Goal: Task Accomplishment & Management: Complete application form

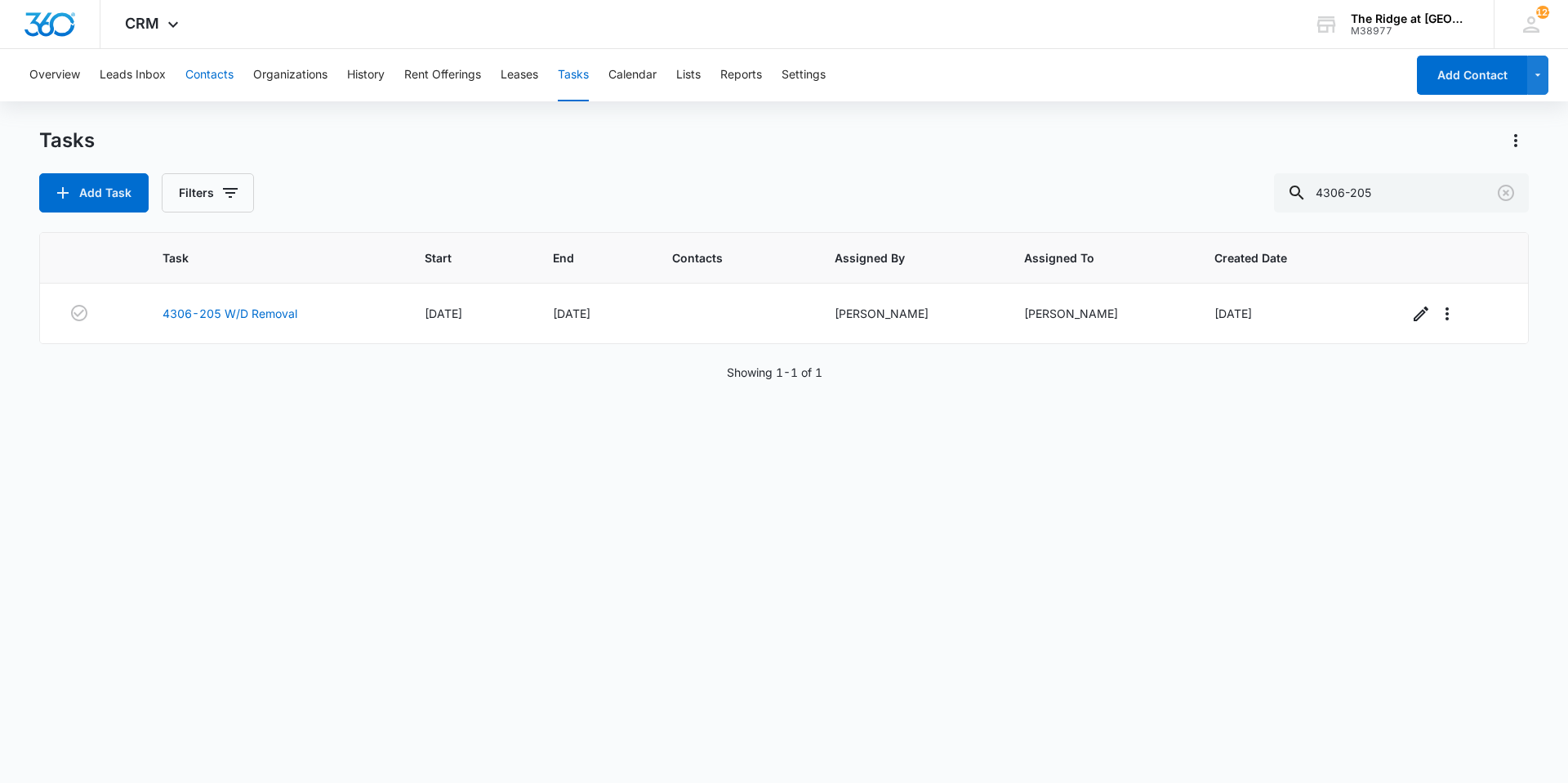
click at [199, 61] on button "Contacts" at bounding box center [209, 75] width 48 height 52
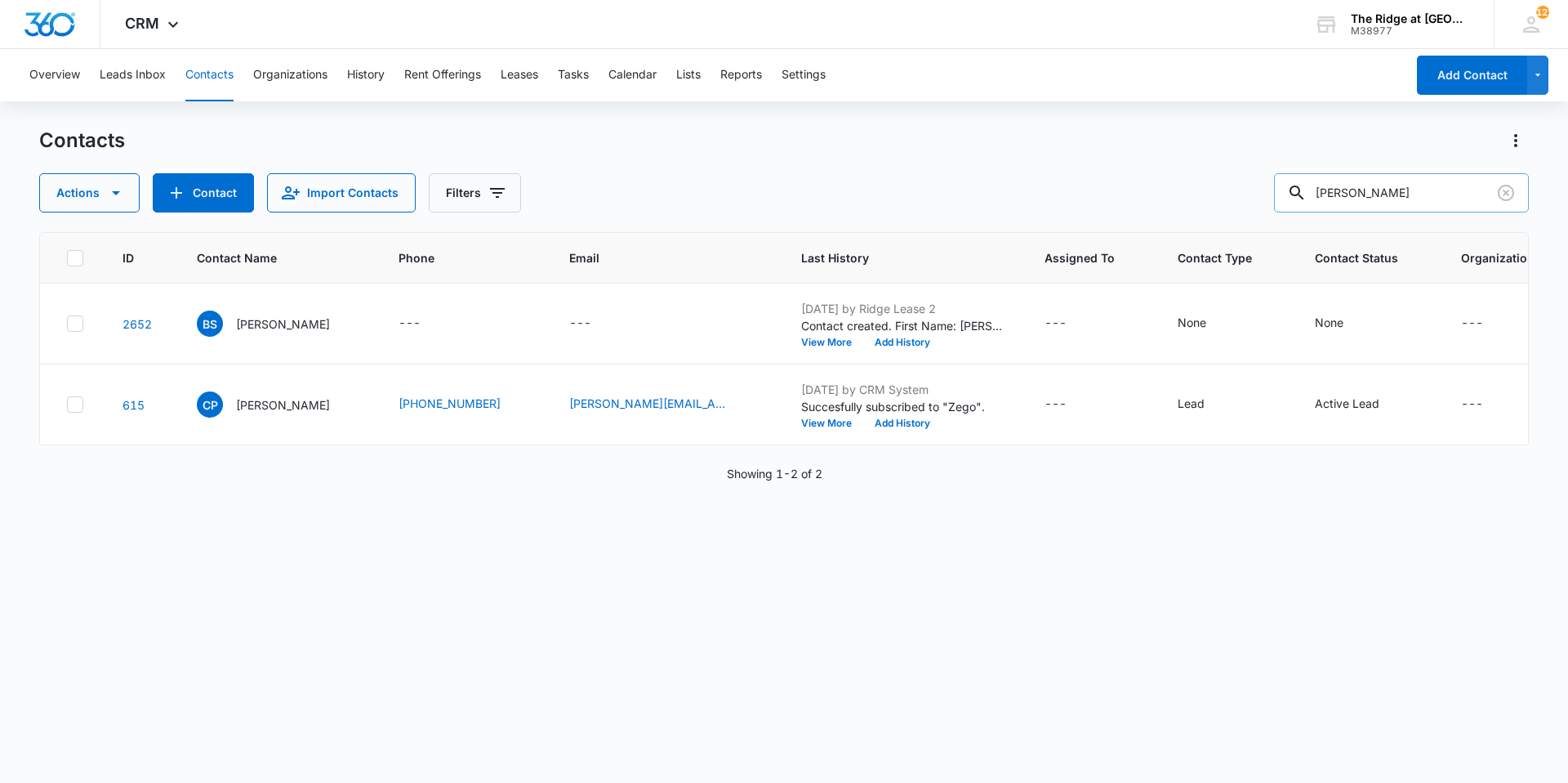
drag, startPoint x: 1367, startPoint y: 193, endPoint x: 1308, endPoint y: 192, distance: 59.0
click at [1308, 192] on div "[PERSON_NAME]" at bounding box center [1401, 193] width 255 height 39
type input "[PERSON_NAME]"
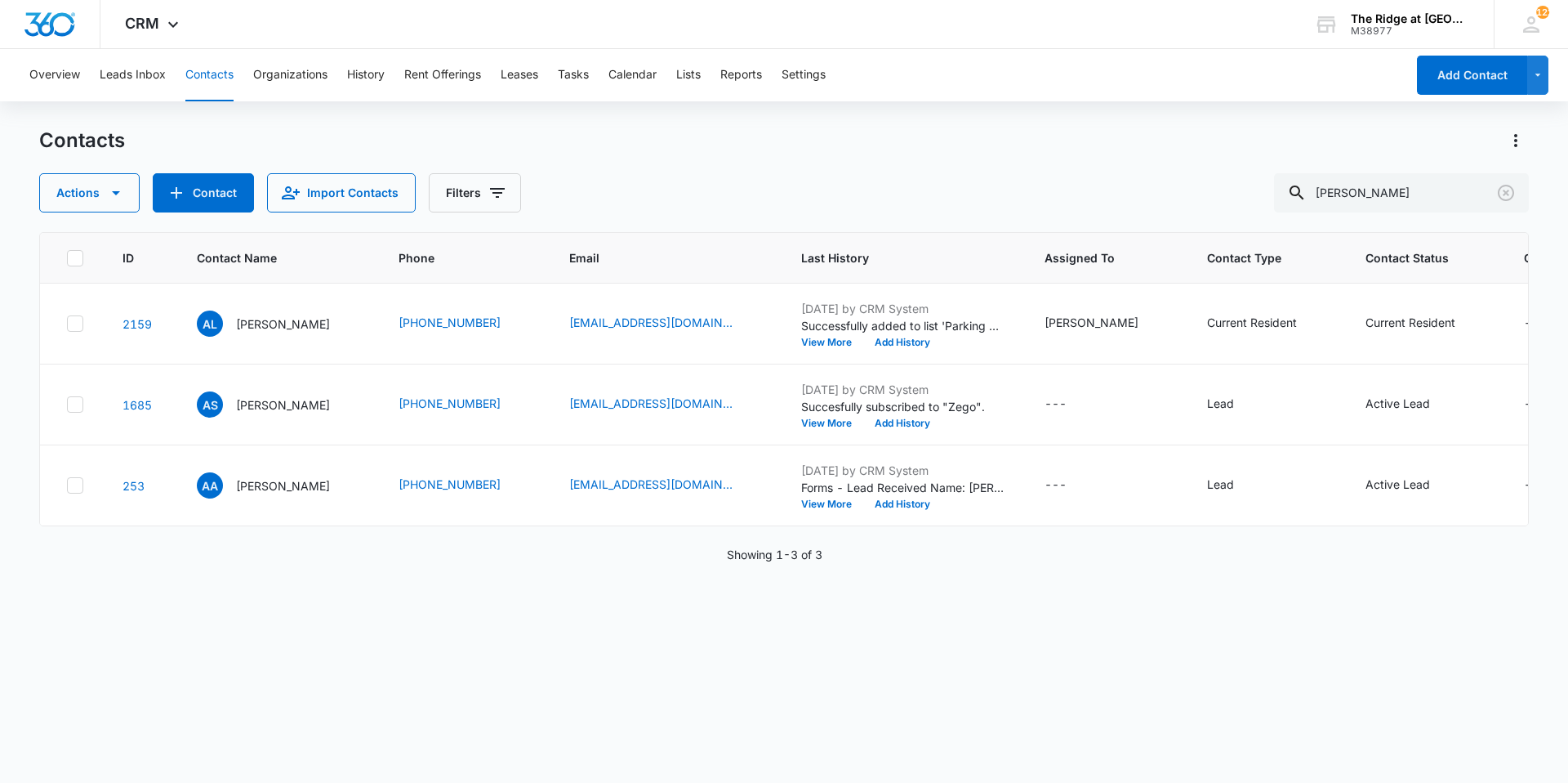
click at [440, 670] on div "ID Contact Name Phone Email Last History Assigned To Contact Type Contact Statu…" at bounding box center [784, 496] width 1490 height 530
click at [462, 662] on div "ID Contact Name Phone Email Last History Assigned To Contact Type Contact Statu…" at bounding box center [784, 496] width 1490 height 530
click at [677, 638] on div "ID Contact Name Phone Email Last History Assigned To Contact Type Contact Statu…" at bounding box center [784, 496] width 1490 height 530
click at [594, 75] on div "Overview Leads Inbox Contacts Organizations History Rent Offerings Leases Tasks…" at bounding box center [713, 75] width 1387 height 52
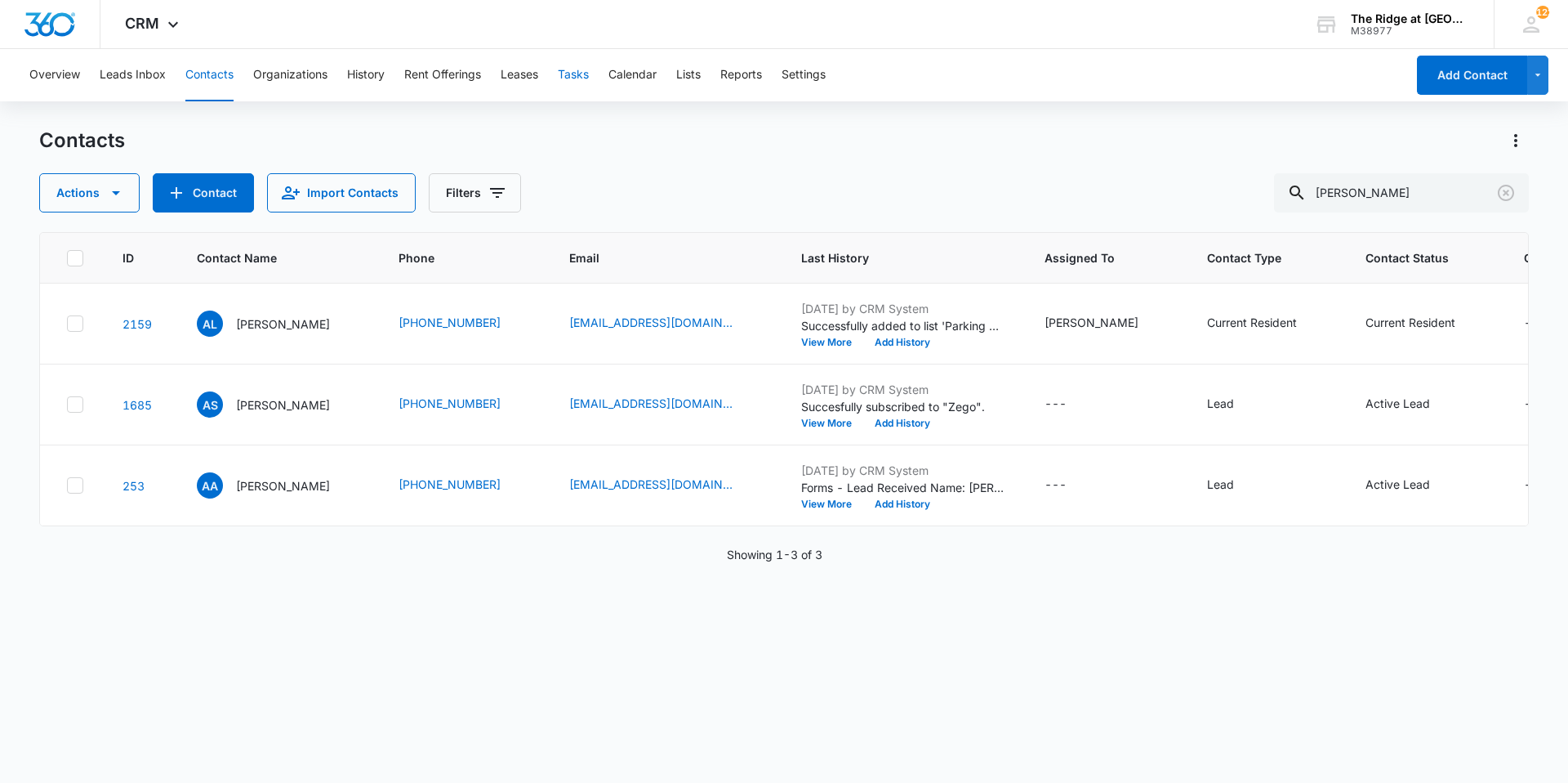
click at [583, 75] on button "Tasks" at bounding box center [572, 75] width 31 height 52
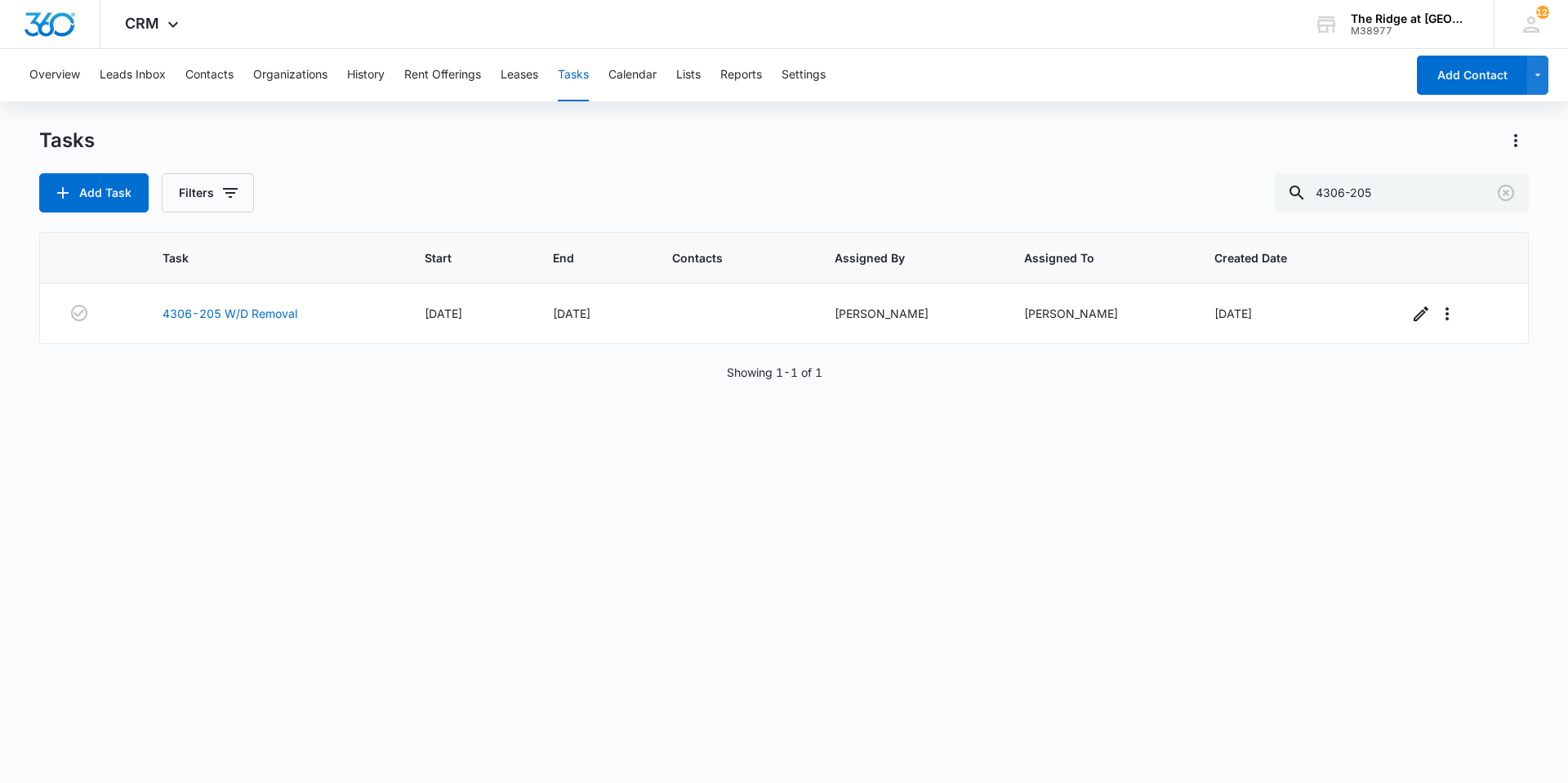
click at [133, 217] on div "Tasks Add Task Filters 4306-205 Task Start End Contacts Assigned By Assigned To…" at bounding box center [784, 454] width 1490 height 654
click at [119, 191] on button "Add Task" at bounding box center [94, 193] width 110 height 39
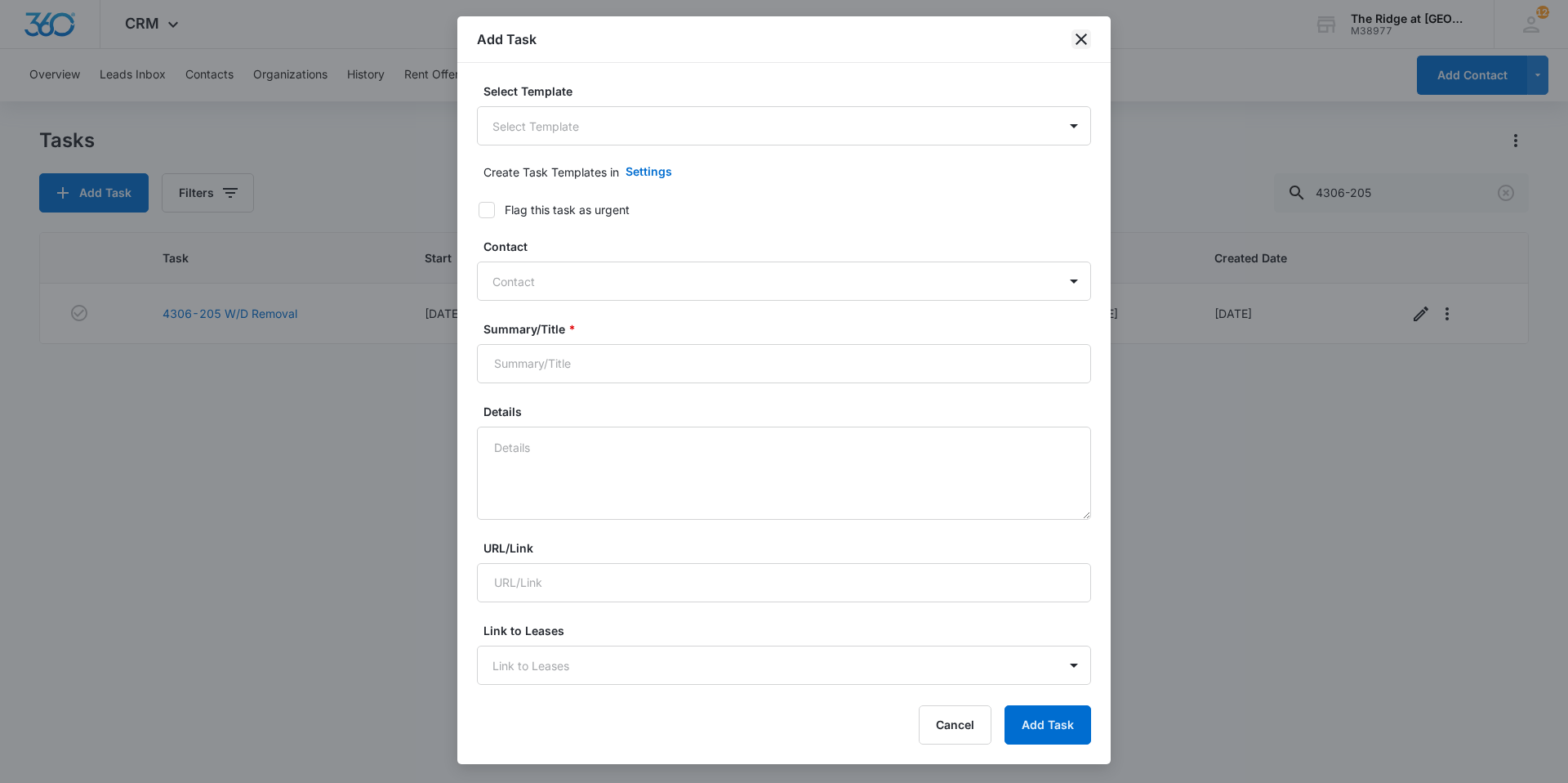
click at [1077, 36] on icon "close" at bounding box center [1081, 39] width 20 height 20
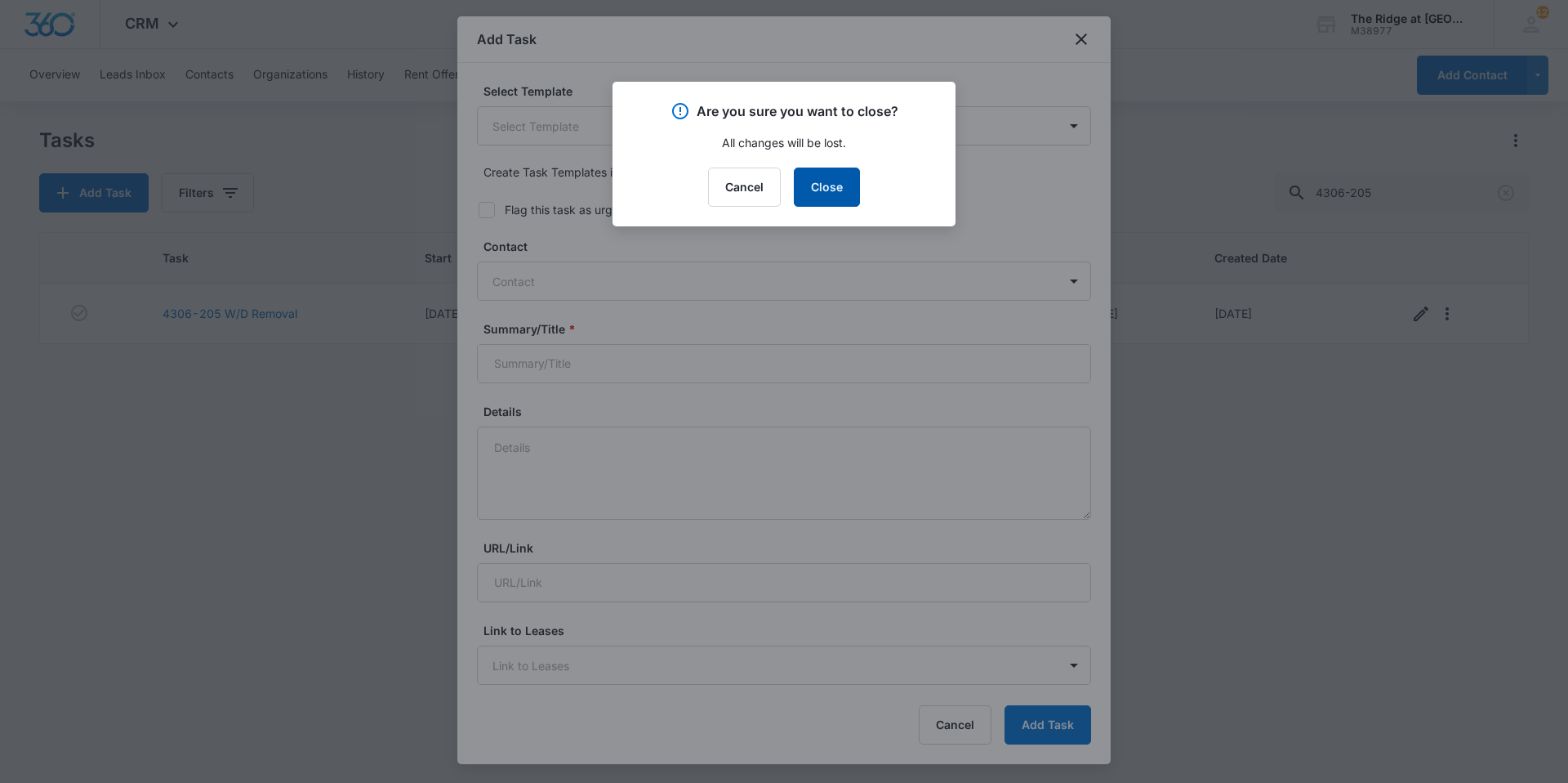
click at [817, 183] on button "Close" at bounding box center [826, 187] width 66 height 39
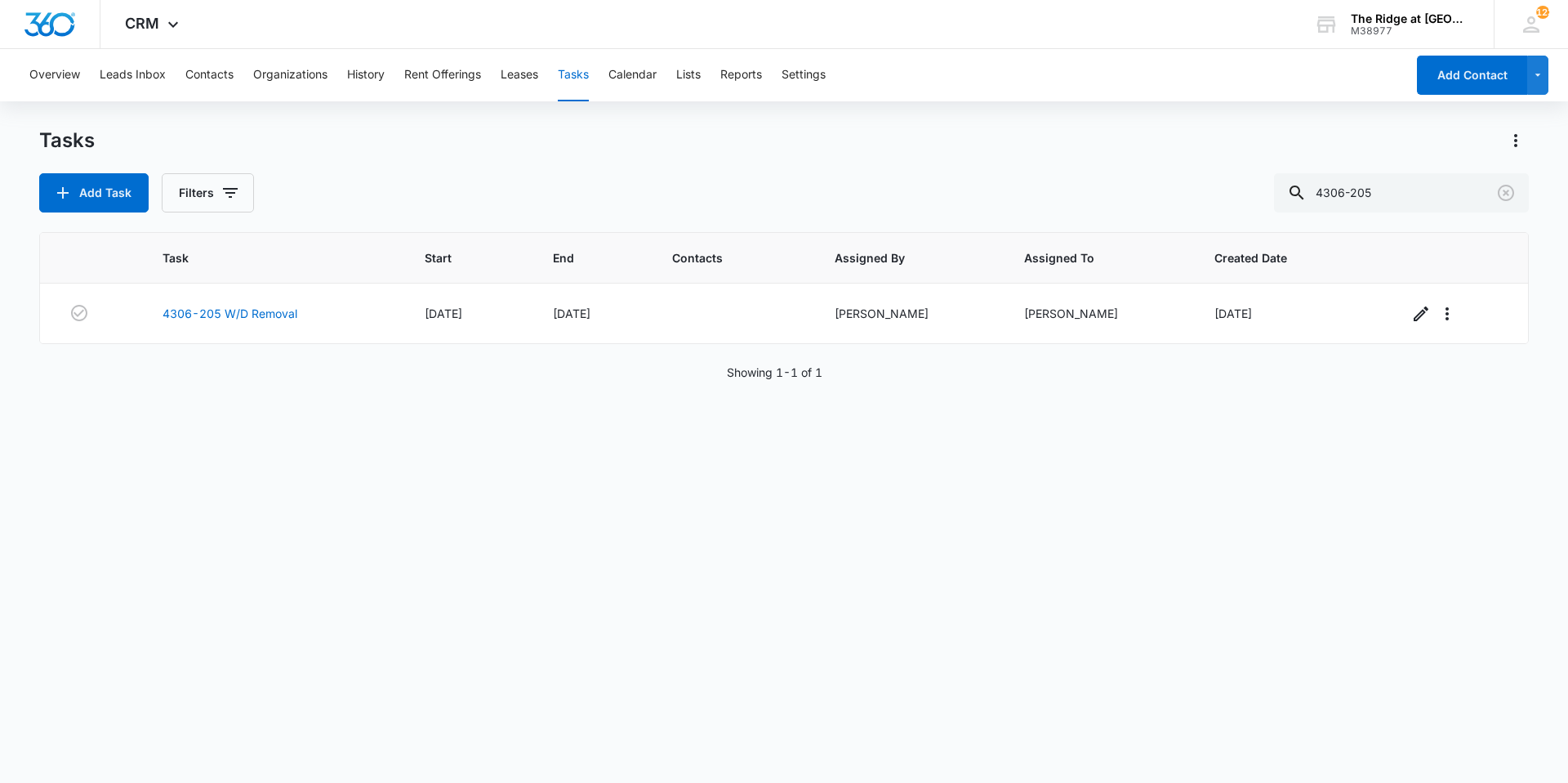
click at [813, 196] on div "Add Task Filters 4306-205" at bounding box center [784, 193] width 1490 height 39
drag, startPoint x: 1391, startPoint y: 192, endPoint x: 1327, endPoint y: 191, distance: 64.0
click at [1329, 191] on input "4306-205" at bounding box center [1401, 193] width 255 height 39
click at [1044, 197] on div "Add Task Filters" at bounding box center [784, 193] width 1490 height 39
click at [1391, 201] on input "text" at bounding box center [1414, 193] width 231 height 39
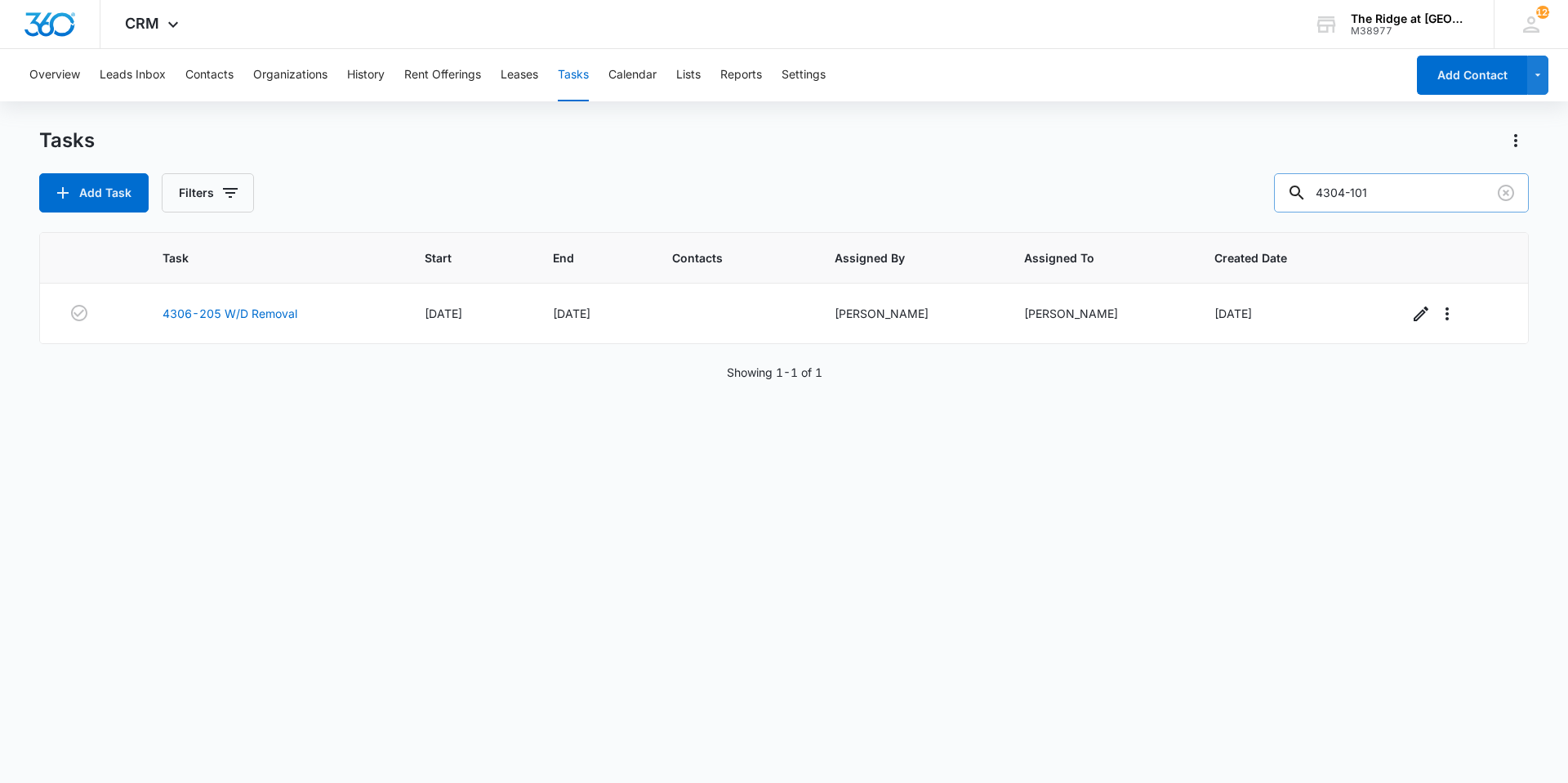
type input "4304-101"
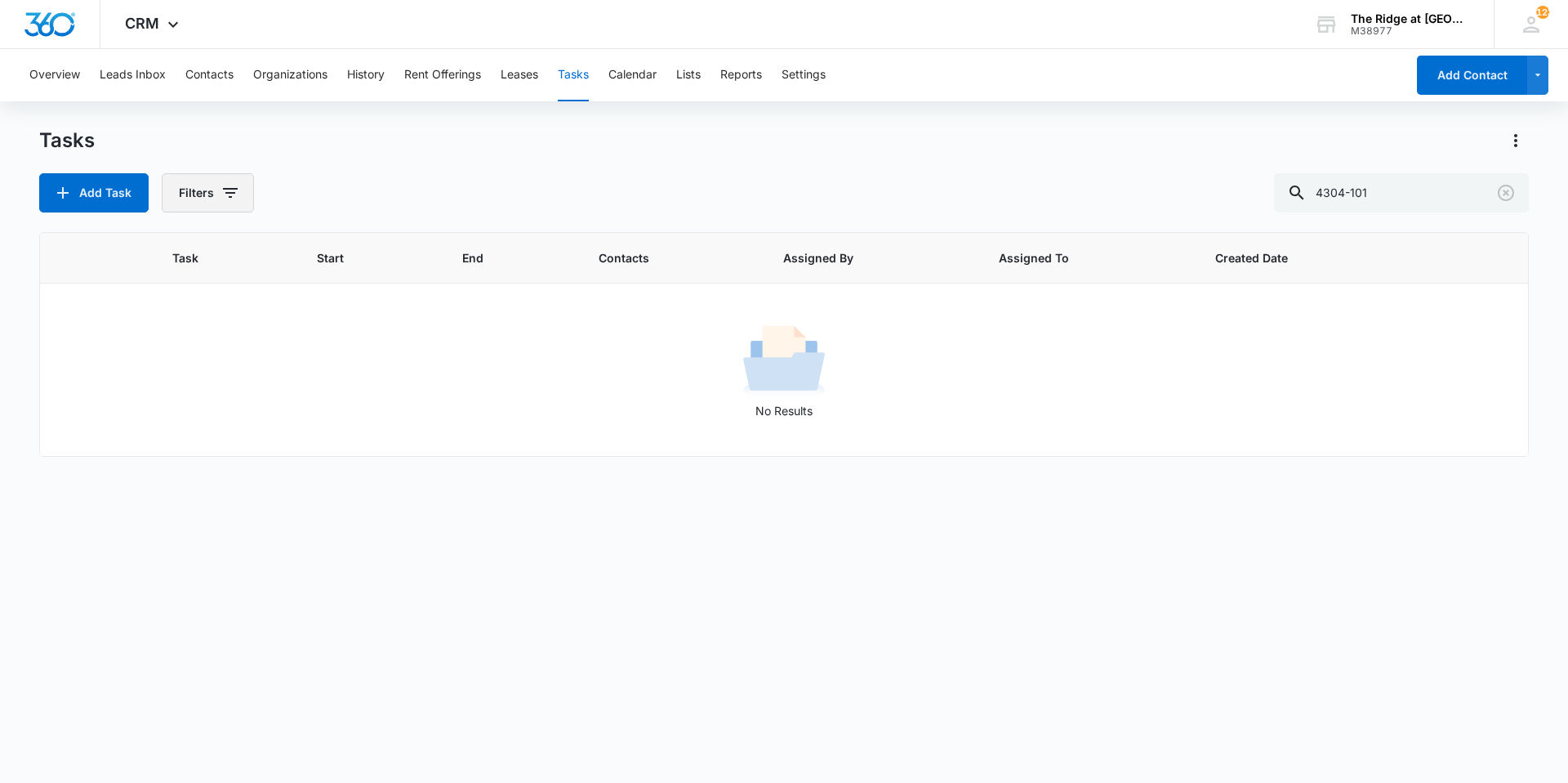
click at [235, 197] on icon "button" at bounding box center [230, 193] width 20 height 20
click at [224, 385] on label "Complete" at bounding box center [275, 388] width 188 height 17
click at [182, 388] on input "Complete" at bounding box center [181, 388] width 1 height 1
radio input "false"
radio input "true"
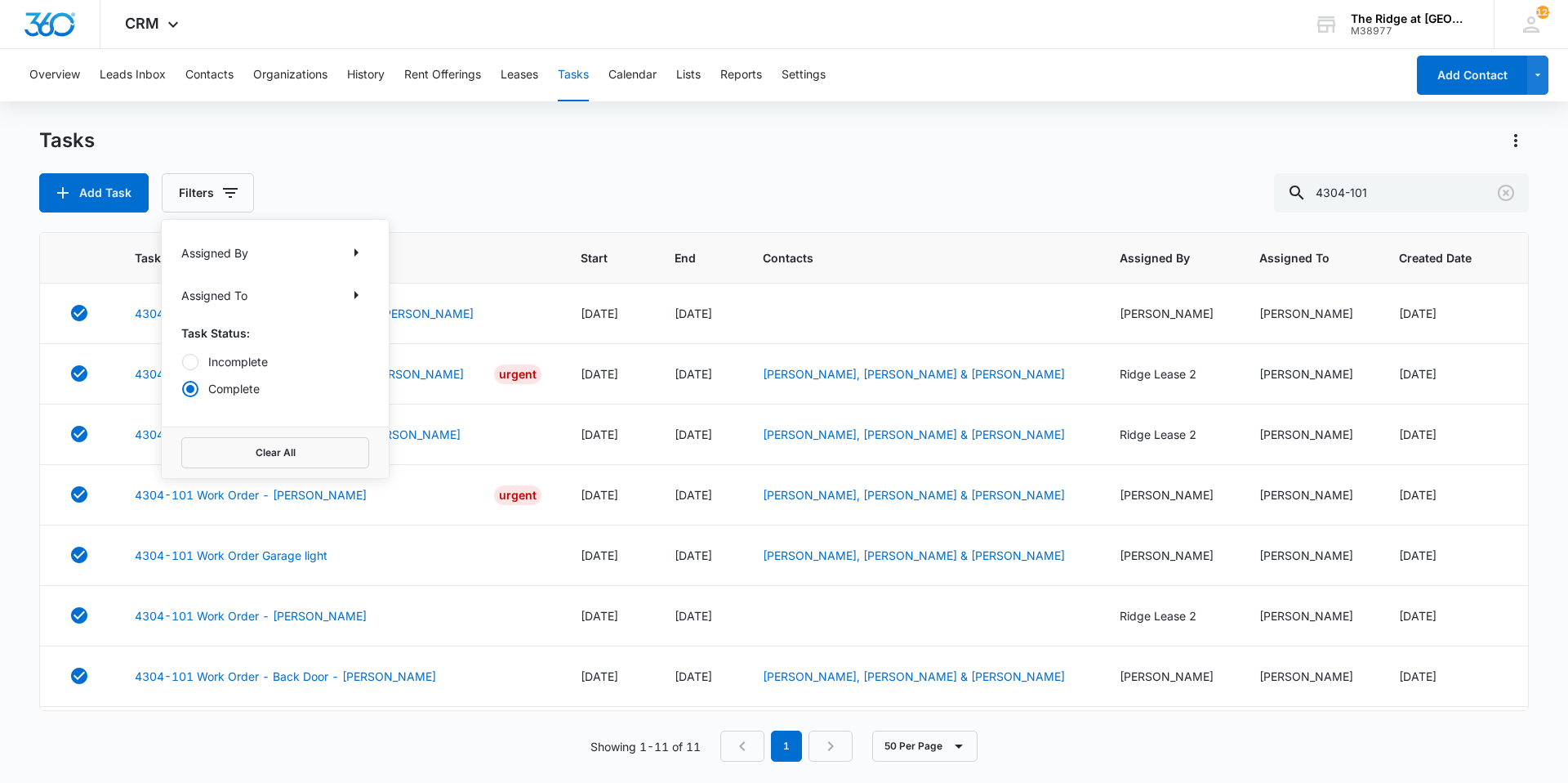
click at [294, 153] on div "Tasks" at bounding box center [784, 141] width 1490 height 26
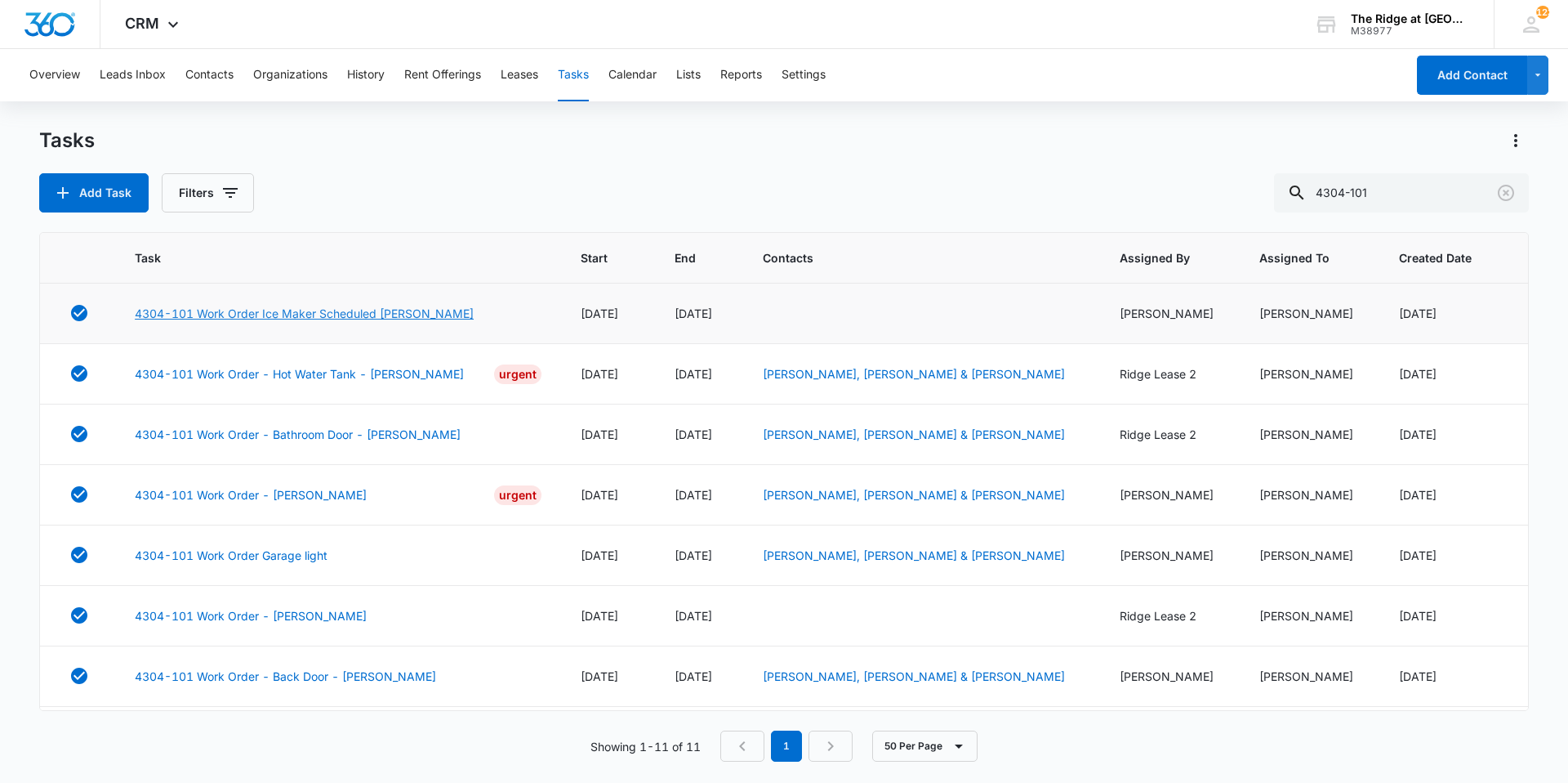
click at [297, 317] on link "4304-101 Work Order Ice Maker Scheduled [PERSON_NAME]" at bounding box center [304, 313] width 339 height 17
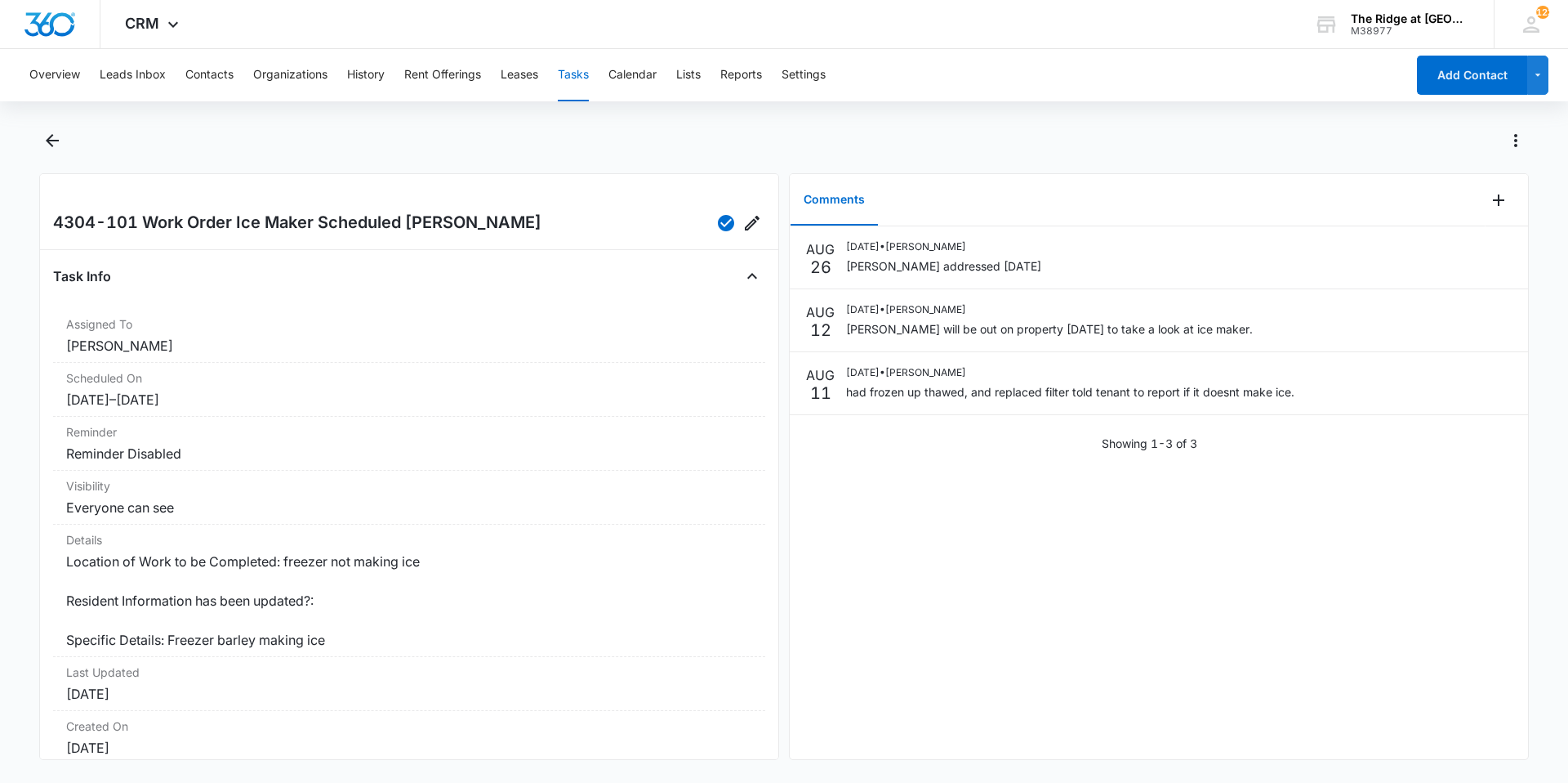
click at [302, 133] on div at bounding box center [801, 141] width 1454 height 26
click at [51, 149] on icon "Back" at bounding box center [52, 140] width 20 height 20
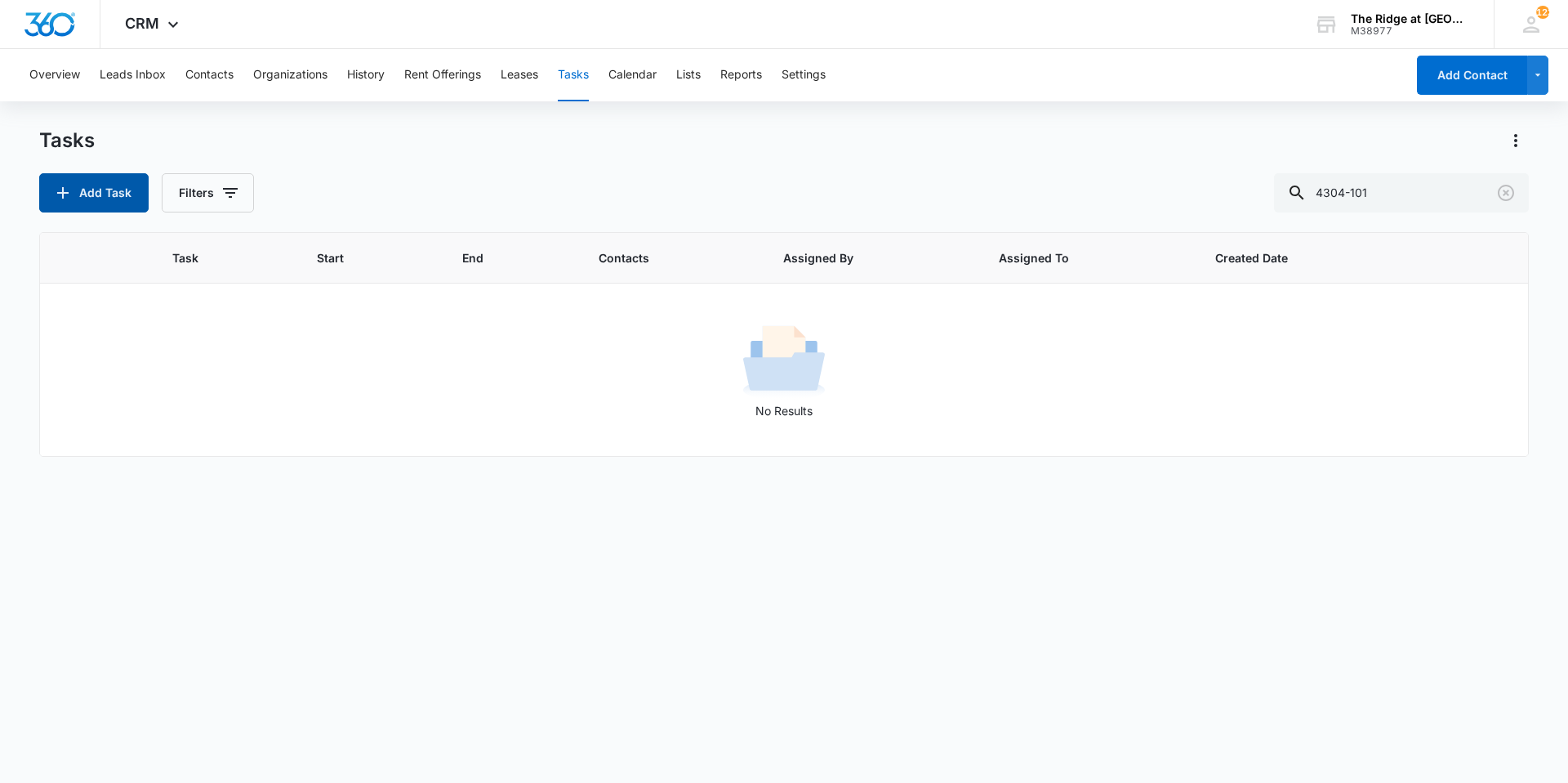
click at [60, 190] on icon "button" at bounding box center [62, 193] width 20 height 20
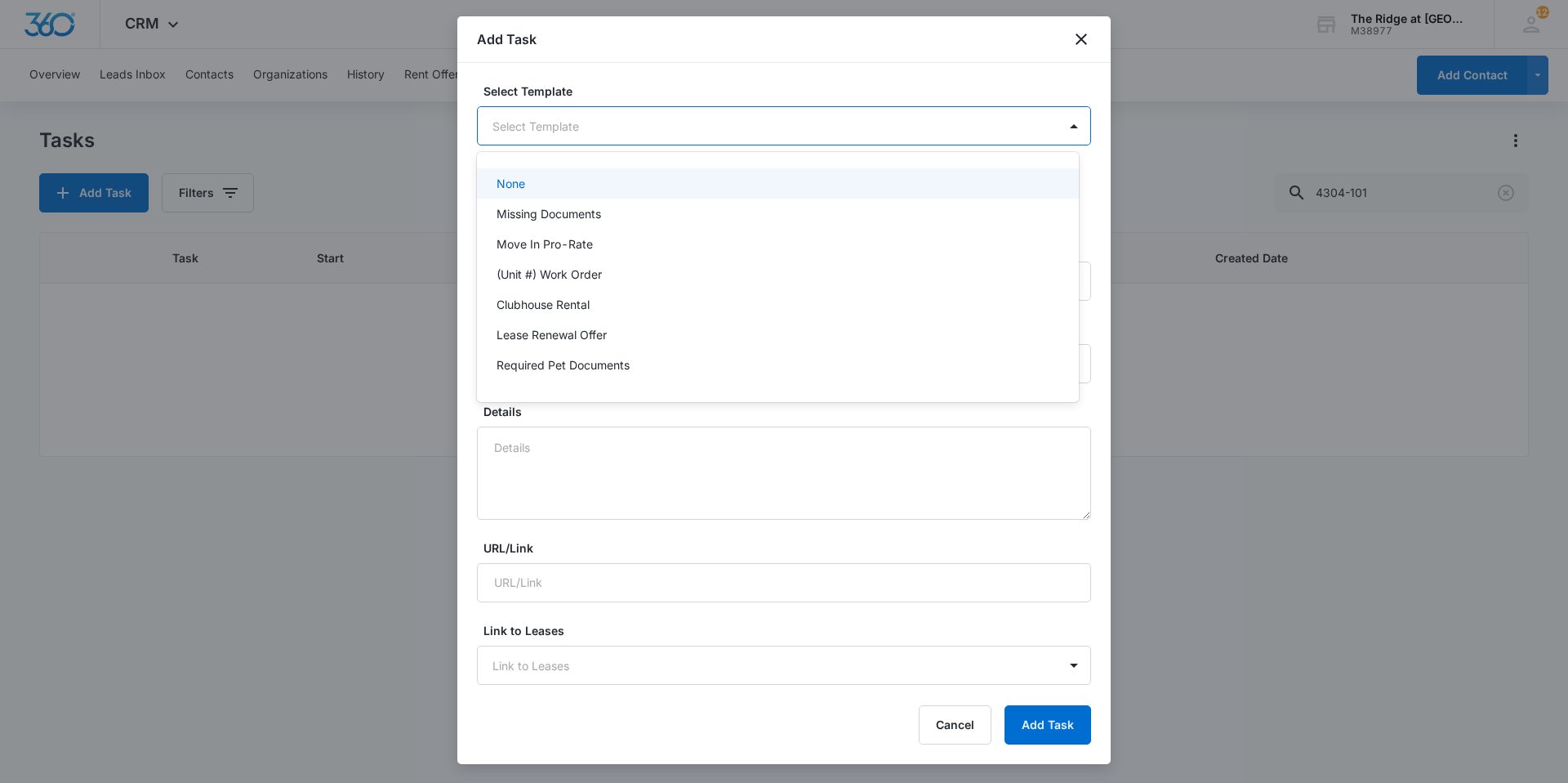
click at [598, 120] on body "CRM Apps Reputation Websites Forms CRM Email Social Content Ads Intelligence Fi…" at bounding box center [784, 391] width 1568 height 783
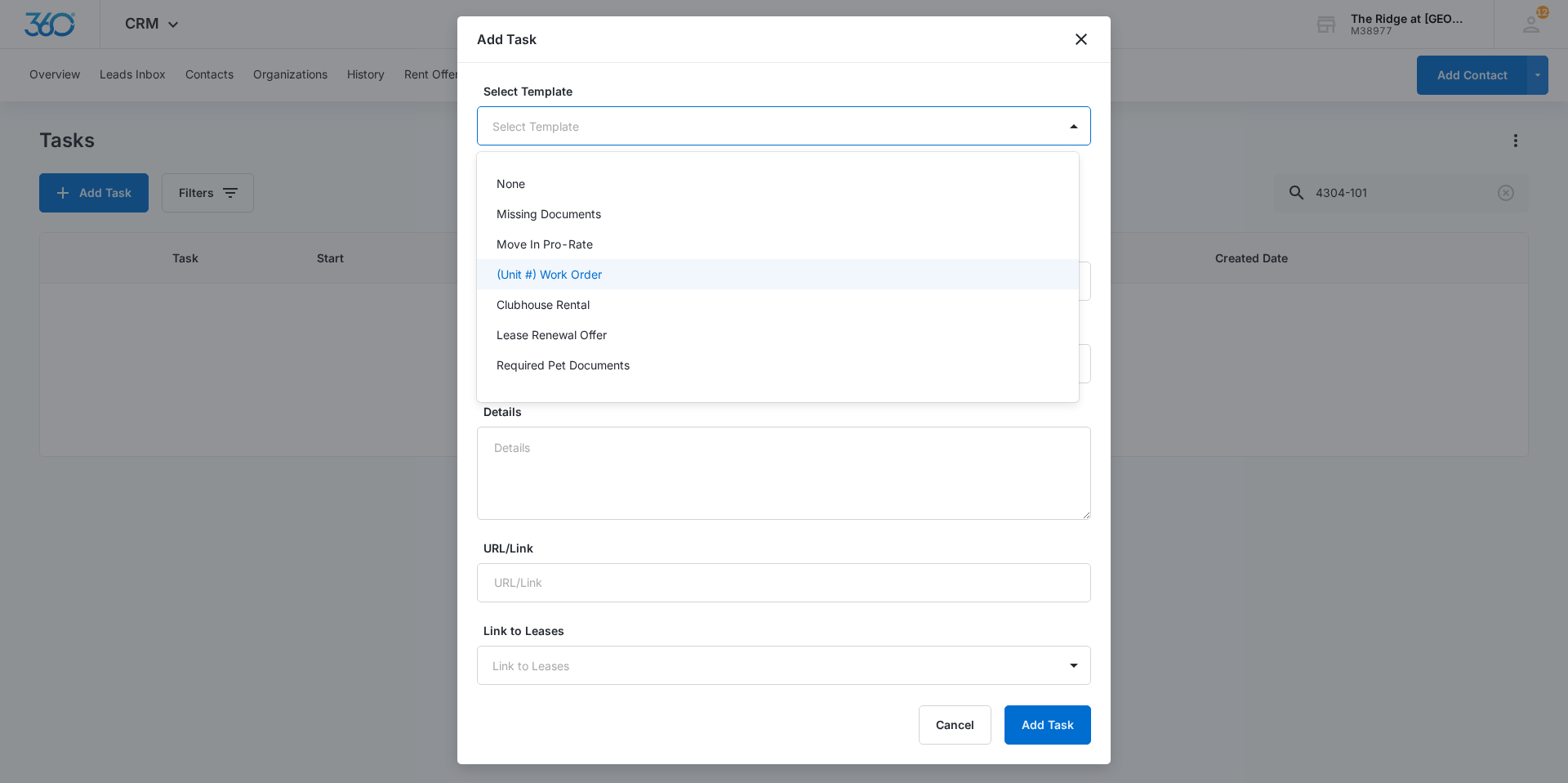
click at [557, 271] on p "(Unit #) Work Order" at bounding box center [549, 274] width 105 height 17
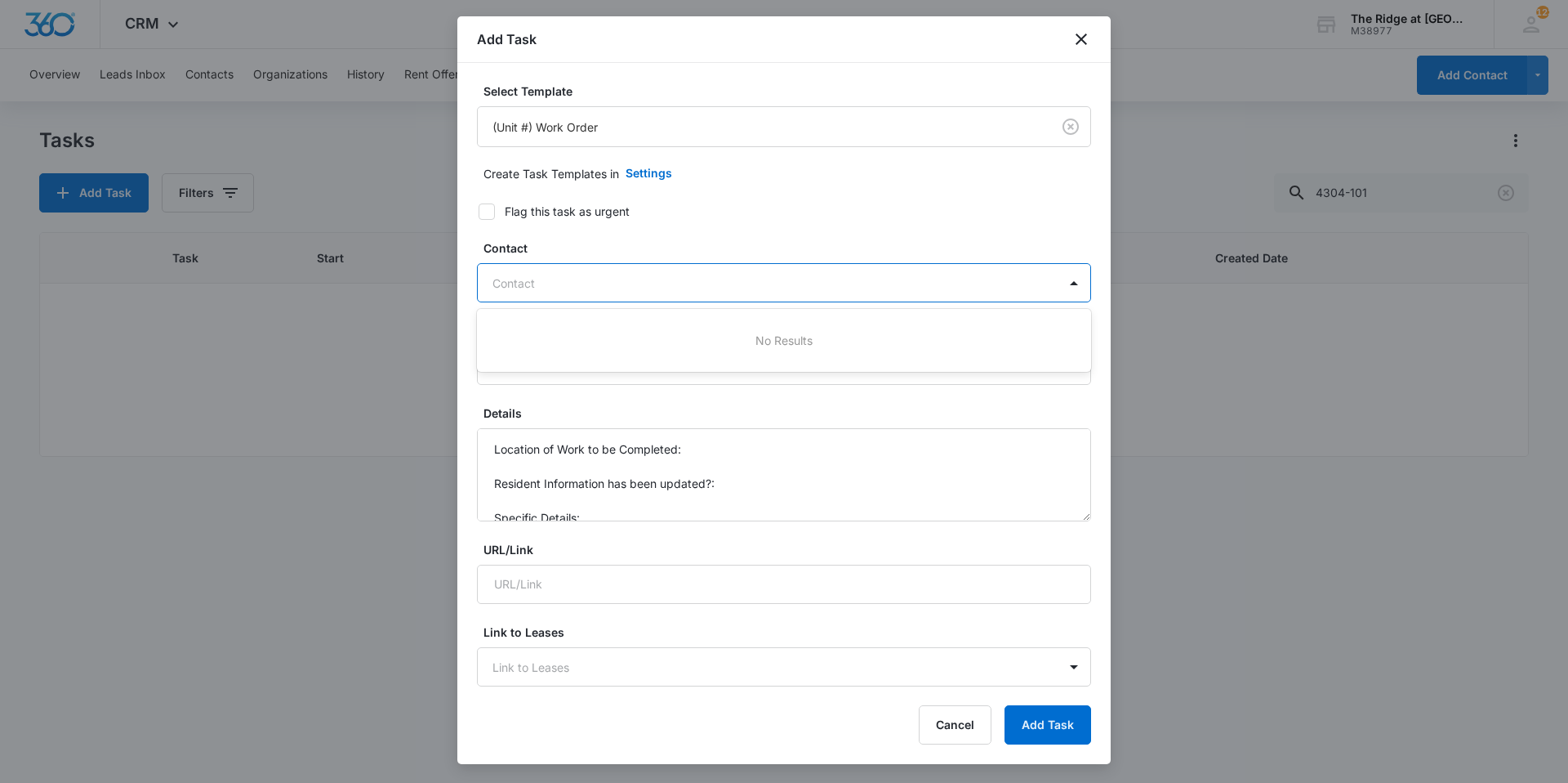
click at [548, 268] on div "Contact" at bounding box center [767, 282] width 580 height 36
type input "devin"
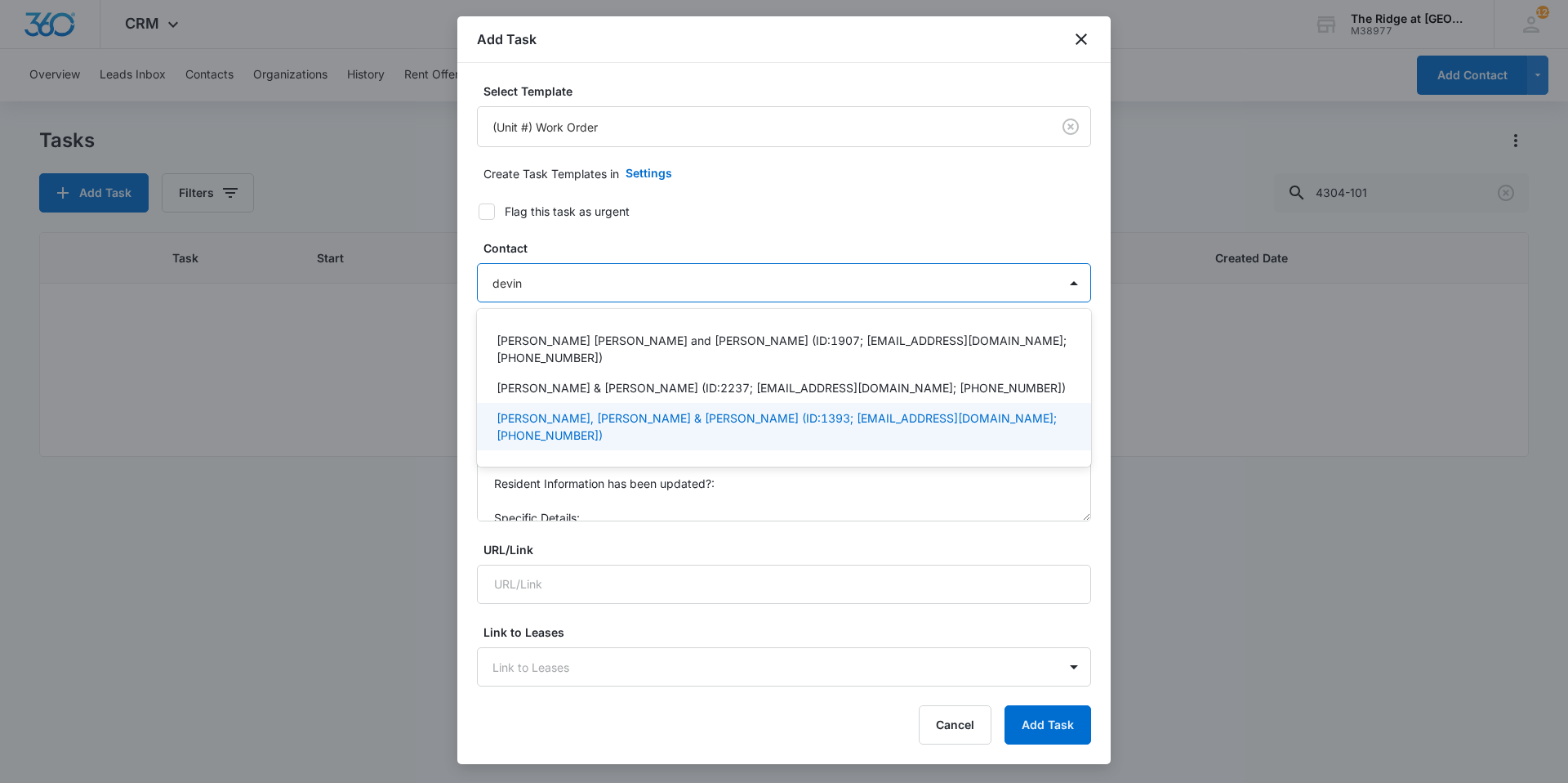
click at [557, 410] on p "[PERSON_NAME], [PERSON_NAME] & [PERSON_NAME] (ID:1393; [EMAIL_ADDRESS][DOMAIN_N…" at bounding box center [783, 426] width 571 height 34
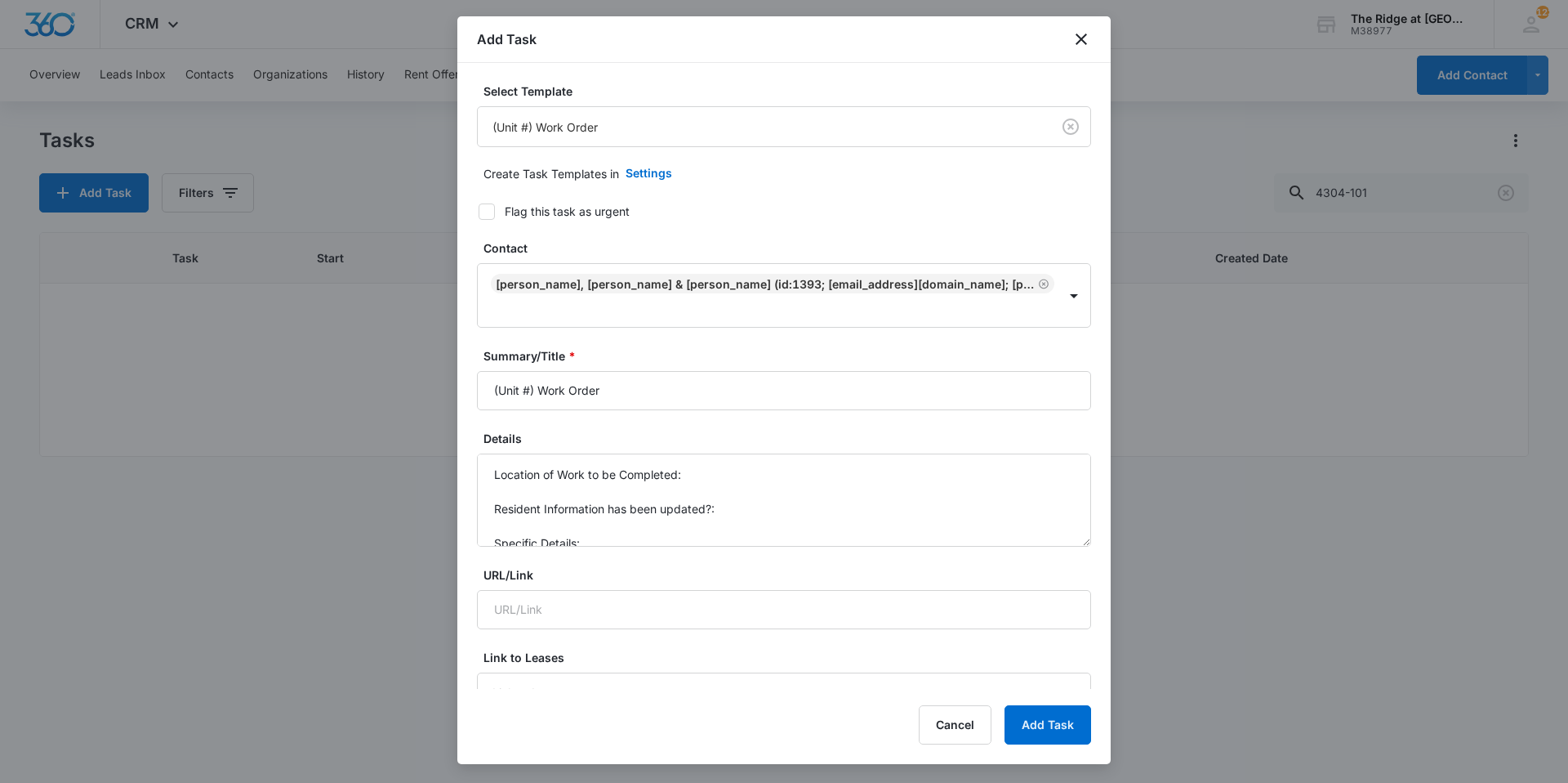
click at [542, 244] on label "Contact" at bounding box center [791, 248] width 614 height 17
drag, startPoint x: 536, startPoint y: 373, endPoint x: 462, endPoint y: 371, distance: 74.0
click at [462, 371] on div "Select Template (Unit #) Work Order Create Task Templates in Settings Flag this…" at bounding box center [784, 376] width 653 height 626
click at [631, 375] on input "4304-101 Work Order" at bounding box center [784, 390] width 614 height 39
click at [624, 347] on div "Summary/Title * 4304-101 Work Order" at bounding box center [784, 379] width 614 height 63
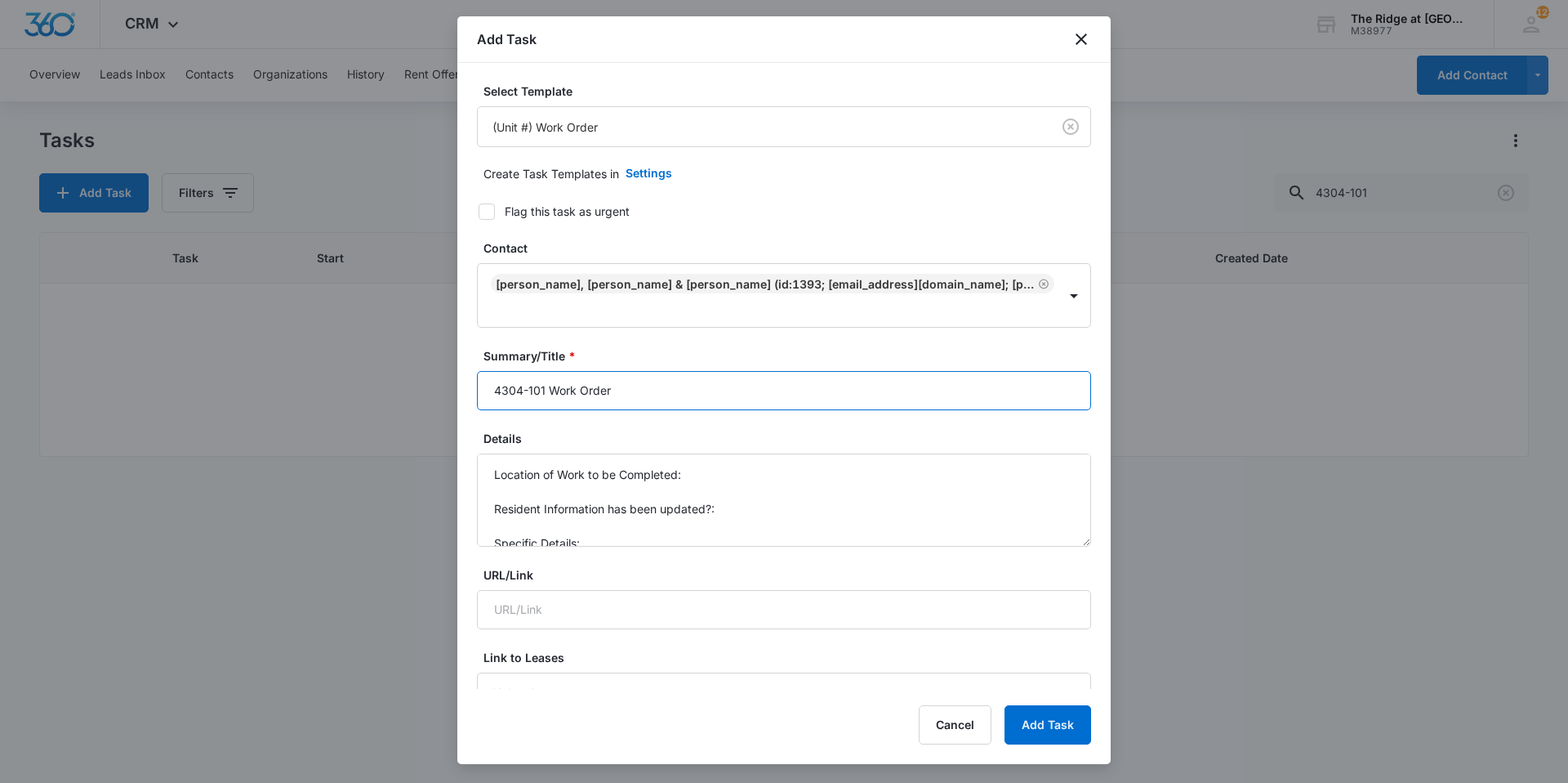
click at [633, 371] on input "4304-101 Work Order" at bounding box center [784, 390] width 614 height 39
click at [690, 371] on input "4304-101 Work Order Reoccurring" at bounding box center [784, 390] width 614 height 39
type input "4304-101 Work Order Reoccurring Ice Maker Issue"
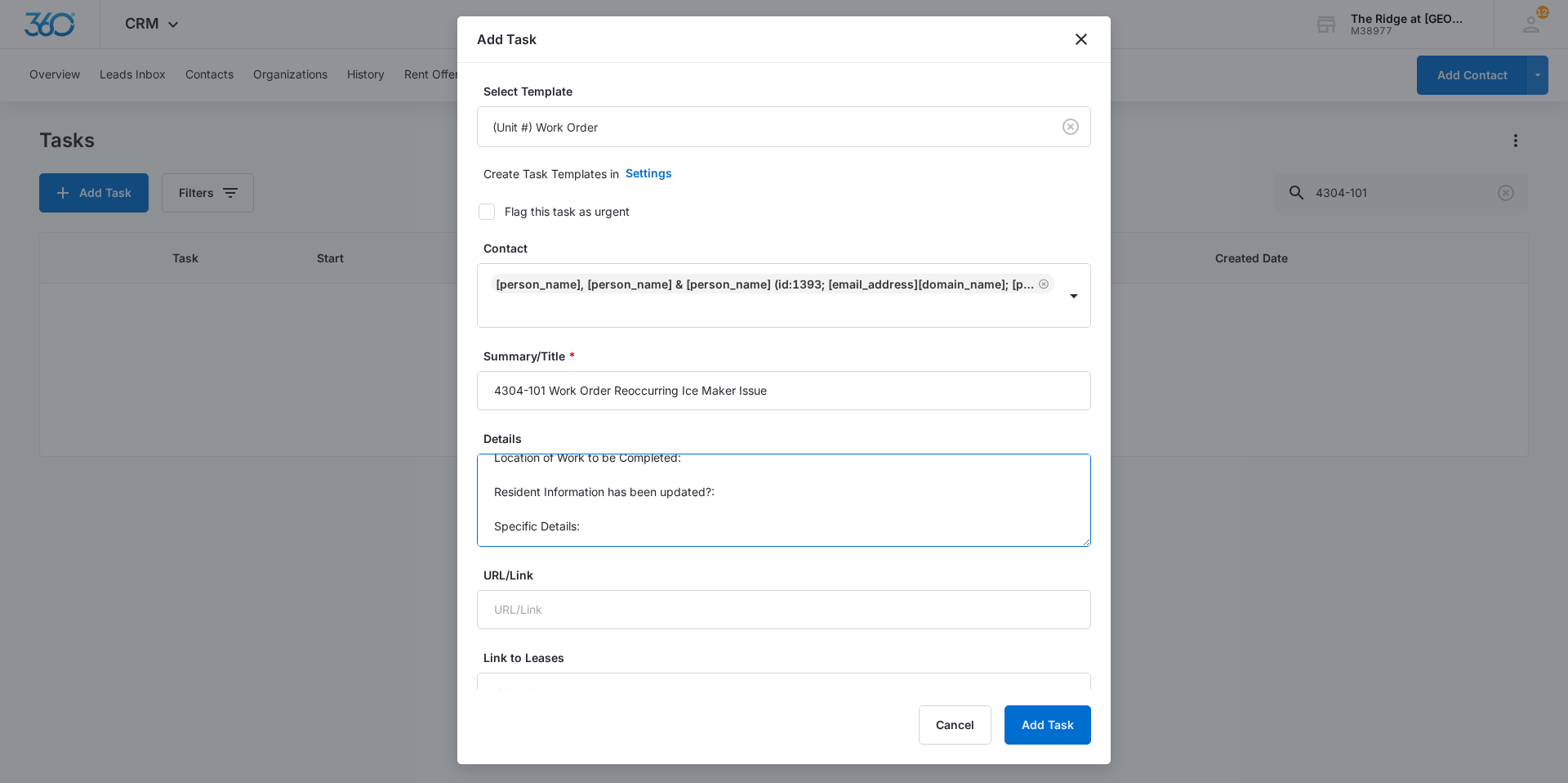
drag, startPoint x: 488, startPoint y: 448, endPoint x: 634, endPoint y: 543, distance: 174.2
type textarea "M"
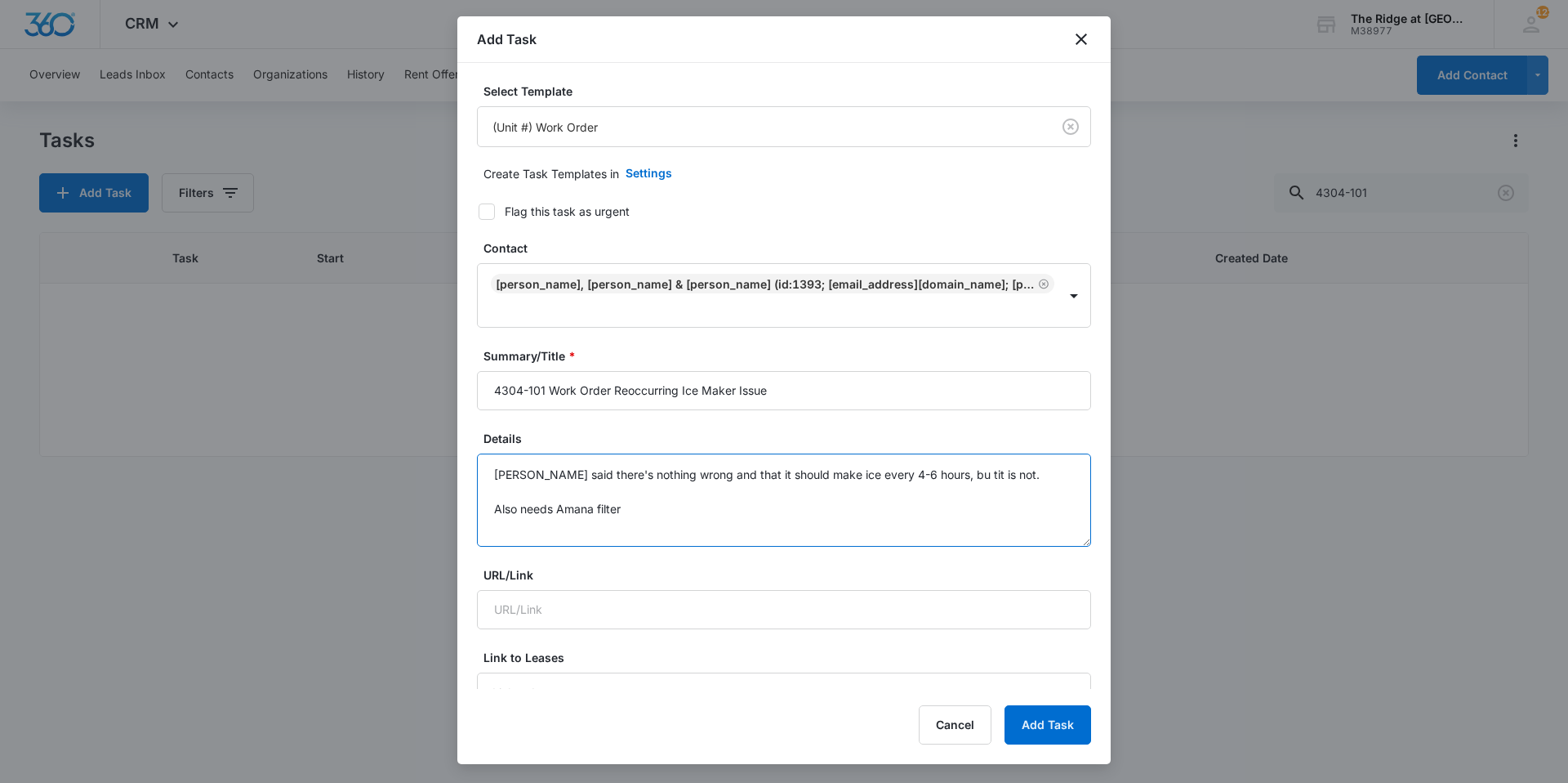
click at [961, 453] on textarea "[PERSON_NAME] said there's nothing wrong and that it should make ice every 4-6 …" at bounding box center [784, 500] width 614 height 93
click at [795, 492] on textarea "[PERSON_NAME] said there's nothing wrong and that it should make ice every 4-6 …" at bounding box center [784, 500] width 614 height 93
type textarea "[PERSON_NAME] said there's nothing wrong and that it should make ice every 4-6 …"
